Goal: Navigation & Orientation: Find specific page/section

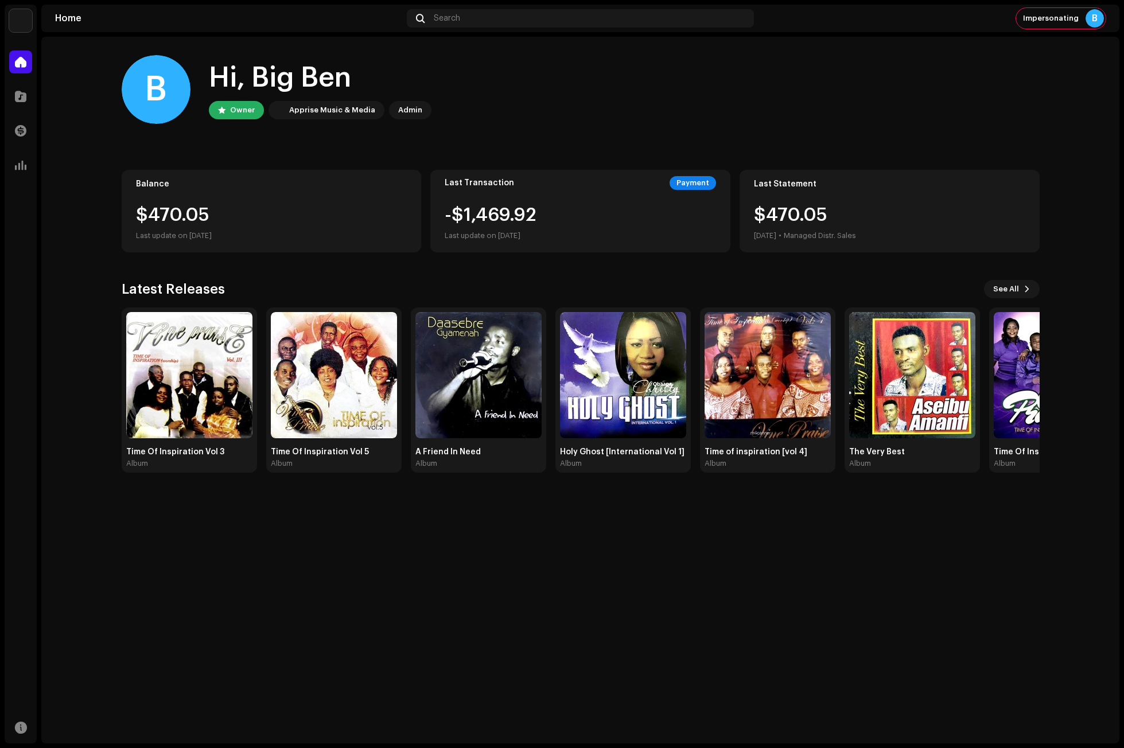
click at [677, 150] on div "B Hi, Big Ben Owner Apprise Music & Media Admin Balance $470.05 Last update on …" at bounding box center [581, 264] width 918 height 454
click at [585, 162] on div "B Hi, Big Ben Owner Apprise Music & Media Admin Balance $470.05 Last update on …" at bounding box center [581, 264] width 918 height 454
click at [614, 102] on div "B Hi, Big Ben Owner Apprise Music & Media Admin" at bounding box center [581, 89] width 918 height 69
click at [1097, 19] on div "B" at bounding box center [1094, 18] width 18 height 18
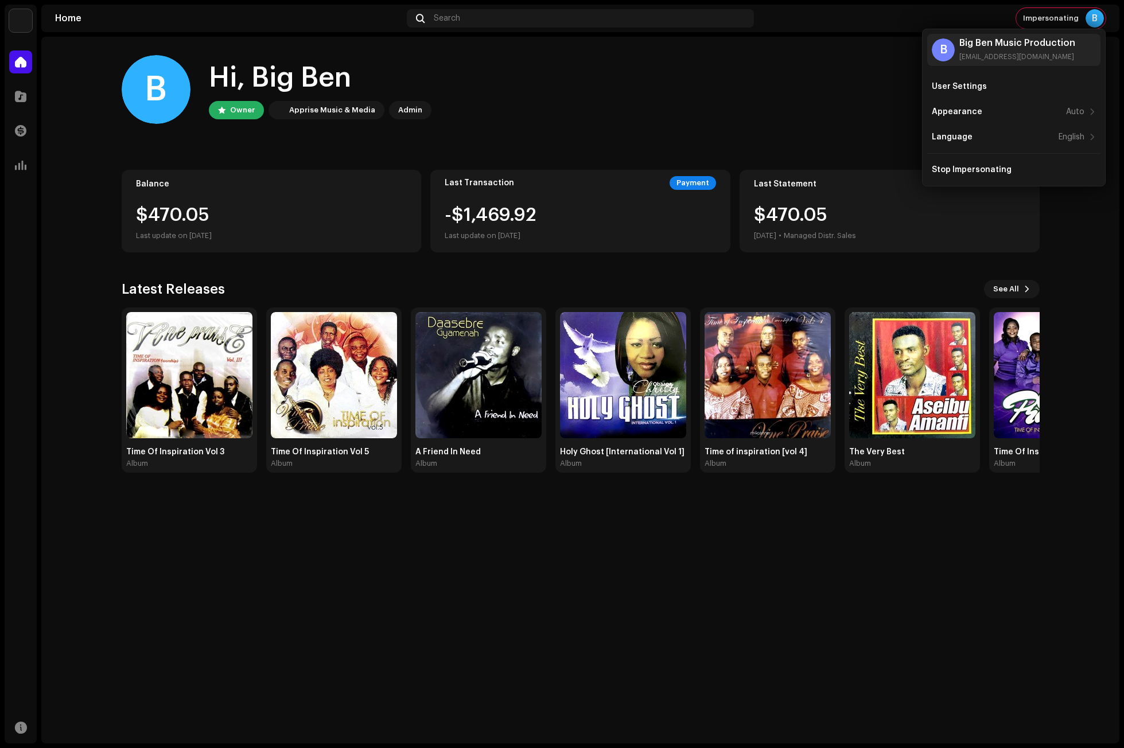
drag, startPoint x: 535, startPoint y: 64, endPoint x: 458, endPoint y: 64, distance: 76.9
click at [533, 64] on div "B Hi, Big Ben Owner Apprise Music & Media Admin" at bounding box center [581, 89] width 918 height 69
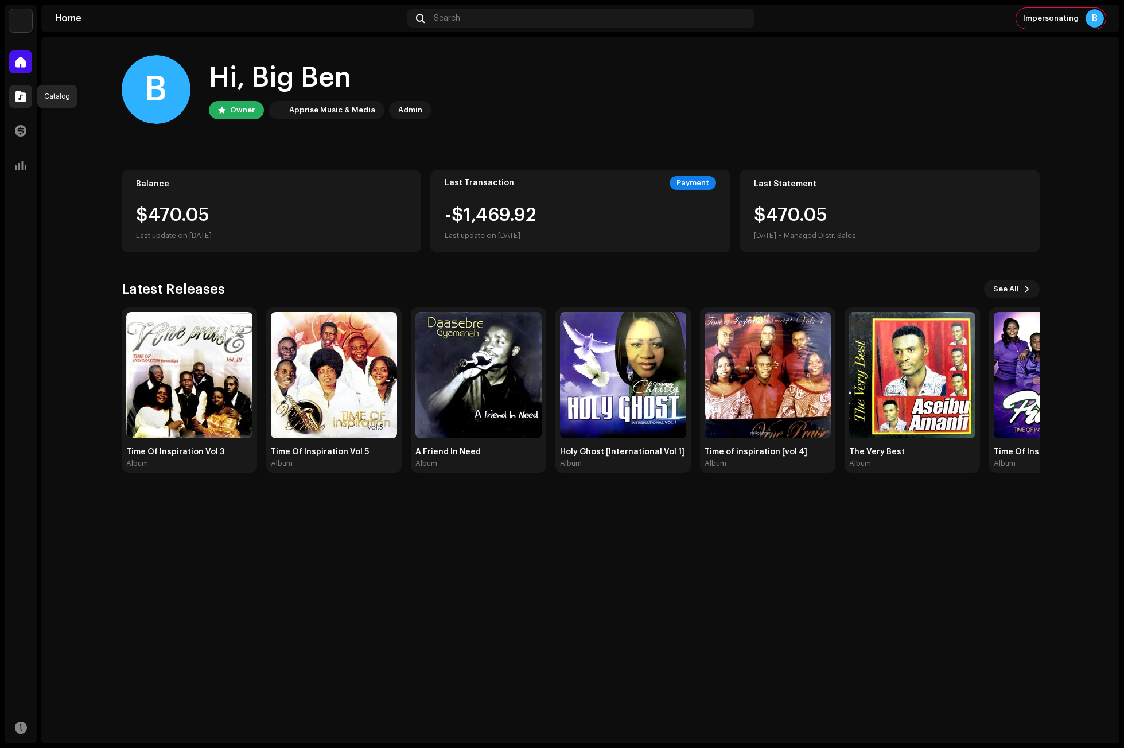
click at [22, 92] on span at bounding box center [20, 96] width 11 height 9
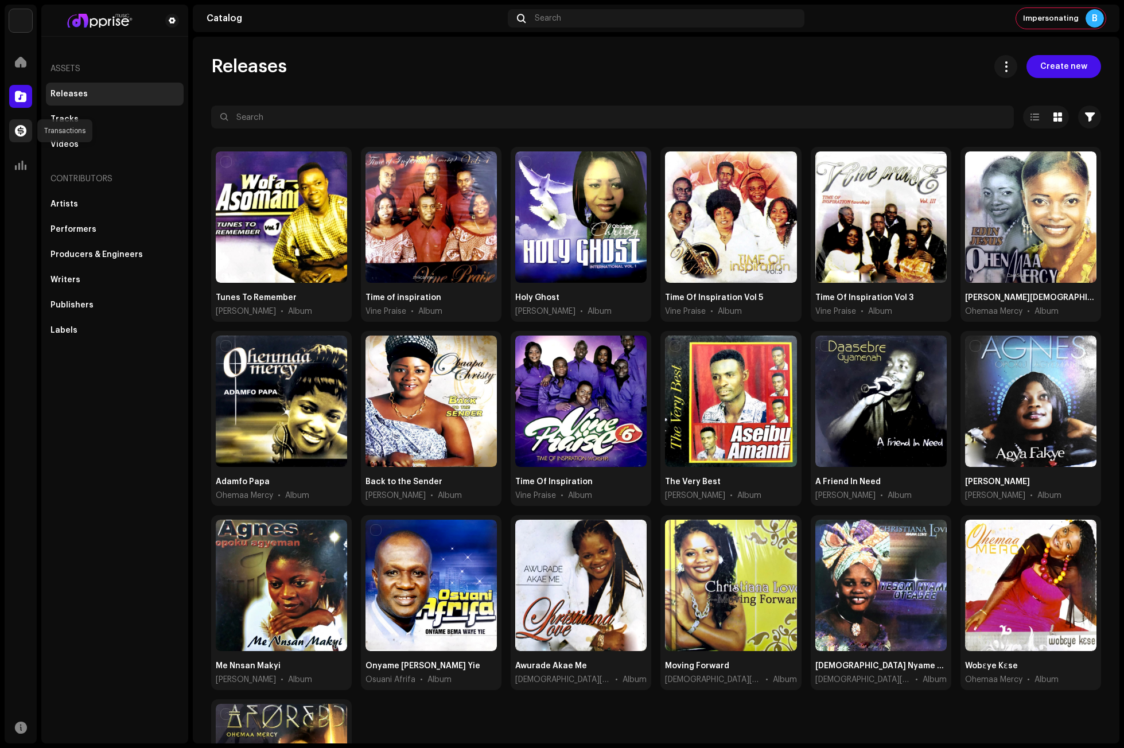
click at [25, 137] on div at bounding box center [20, 130] width 23 height 23
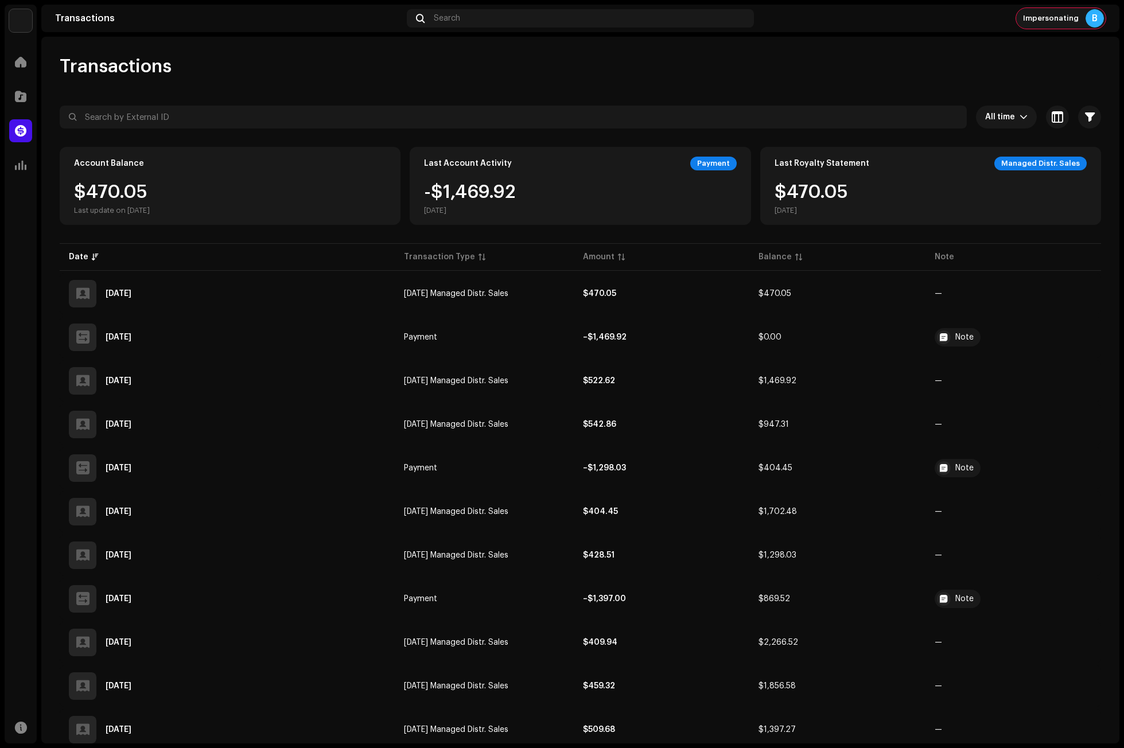
click at [1095, 24] on div "B" at bounding box center [1094, 18] width 18 height 18
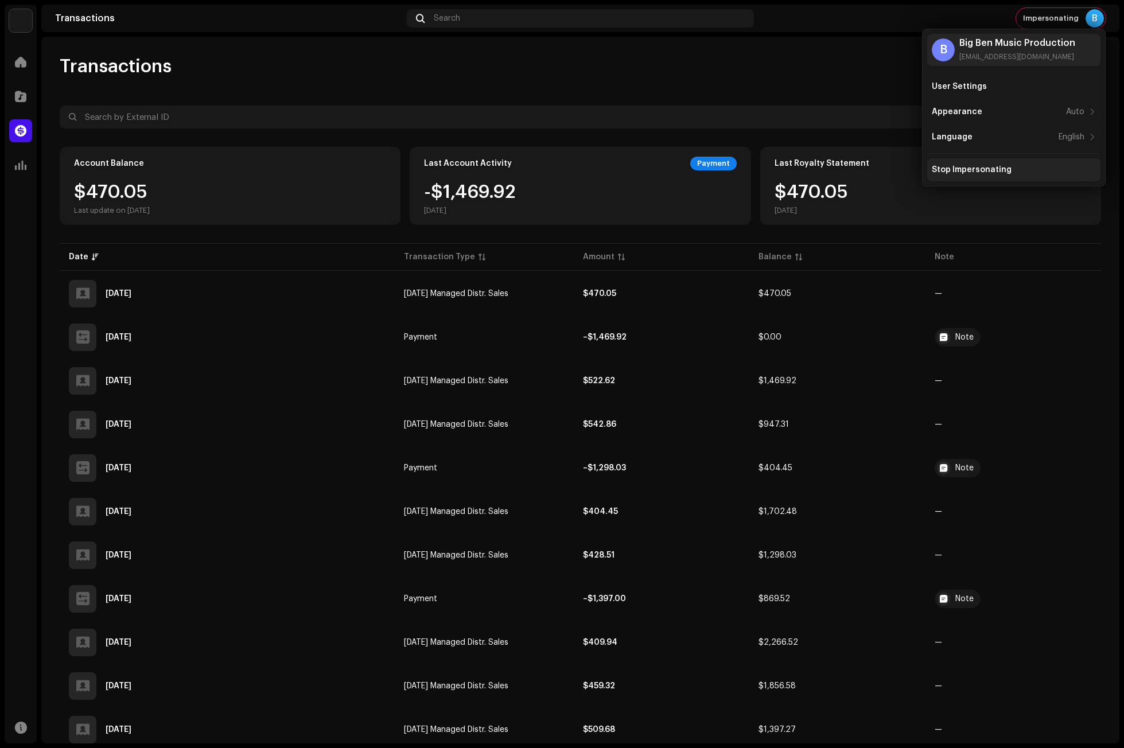
click at [961, 163] on div "Stop Impersonating" at bounding box center [1013, 169] width 173 height 23
